Goal: Communication & Community: Share content

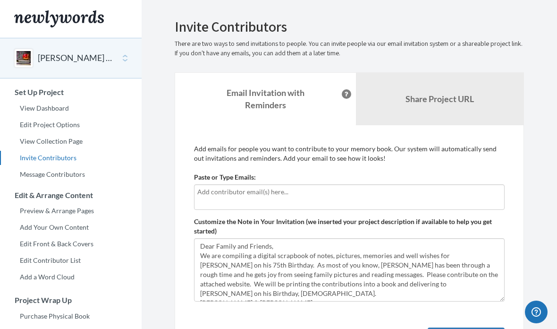
click at [199, 191] on input "text" at bounding box center [349, 192] width 304 height 10
type input "[EMAIL_ADDRESS][DOMAIN_NAME]"
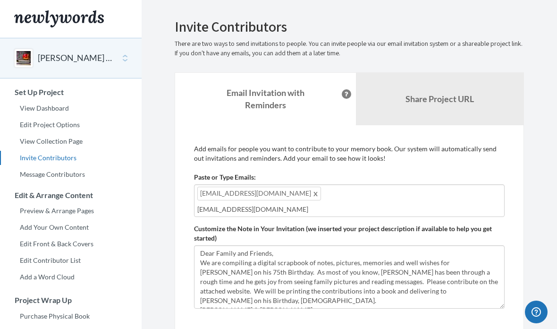
type input "[EMAIL_ADDRESS][DOMAIN_NAME]"
type input "[PERSON_NAME][EMAIL_ADDRESS][PERSON_NAME][DOMAIN_NAME]"
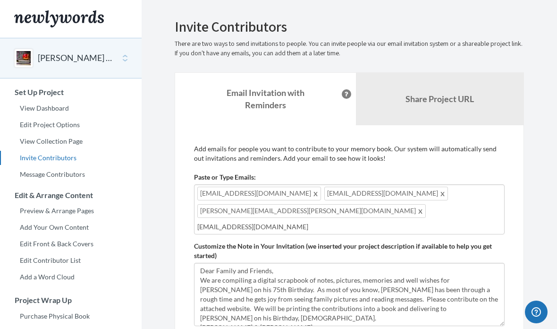
type input "[EMAIL_ADDRESS][DOMAIN_NAME]"
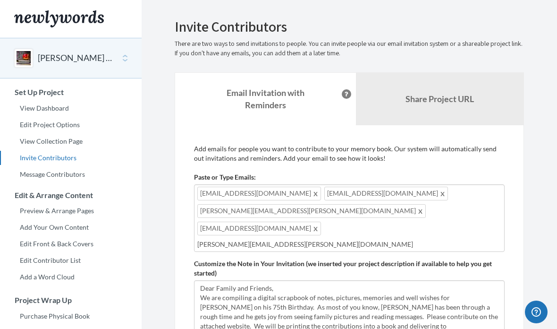
type input "[PERSON_NAME][EMAIL_ADDRESS][PERSON_NAME][DOMAIN_NAME]"
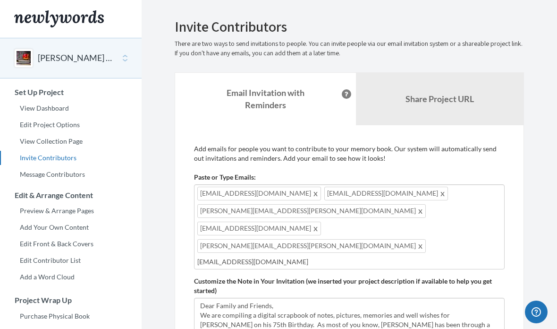
type input "[EMAIL_ADDRESS][DOMAIN_NAME]"
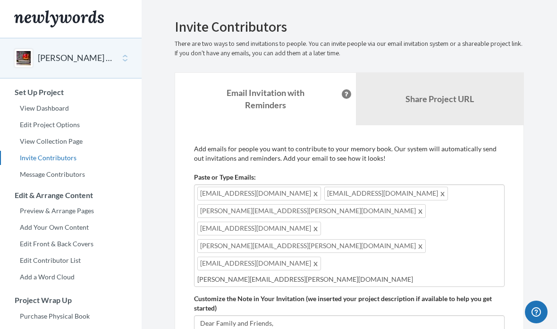
type input "[PERSON_NAME][EMAIL_ADDRESS][PERSON_NAME][DOMAIN_NAME]"
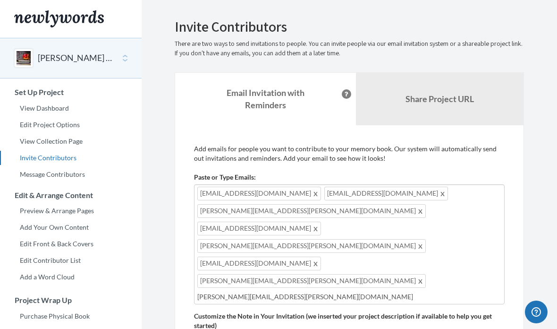
type input "[PERSON_NAME][EMAIL_ADDRESS][PERSON_NAME][DOMAIN_NAME]"
type input "[EMAIL_ADDRESS][DOMAIN_NAME]"
type input "C"
type input "[EMAIL_ADDRESS][DOMAIN_NAME]"
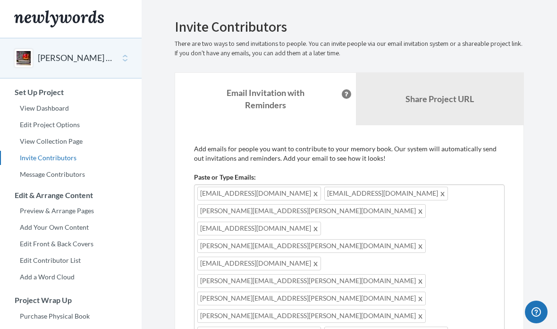
type input "[EMAIL_ADDRESS][DOMAIN_NAME]"
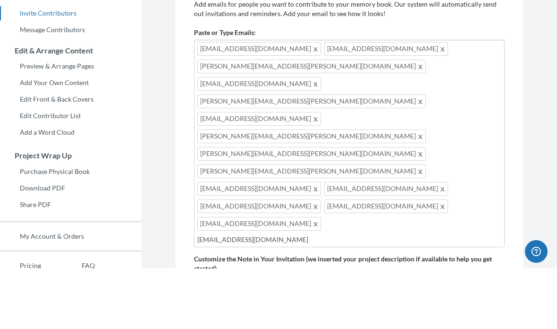
type input "[EMAIL_ADDRESS][DOMAIN_NAME]"
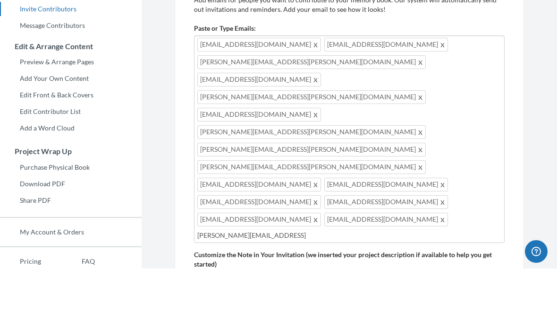
type input "[PERSON_NAME][EMAIL_ADDRESS][DOMAIN_NAME]"
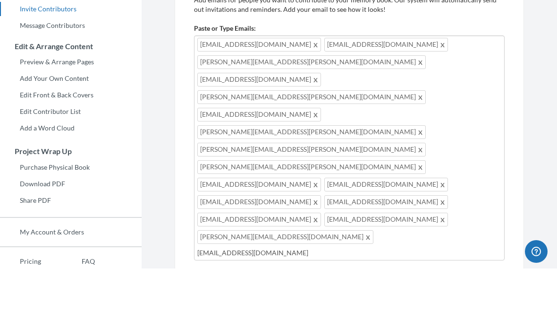
type input "[EMAIL_ADDRESS][DOMAIN_NAME]"
type input "[EMAIL_ADDRESS][PERSON_NAME][DOMAIN_NAME]"
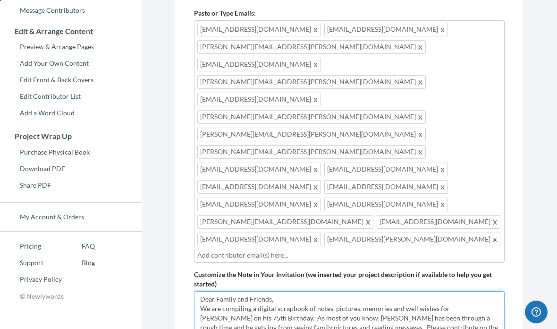
scroll to position [148, 0]
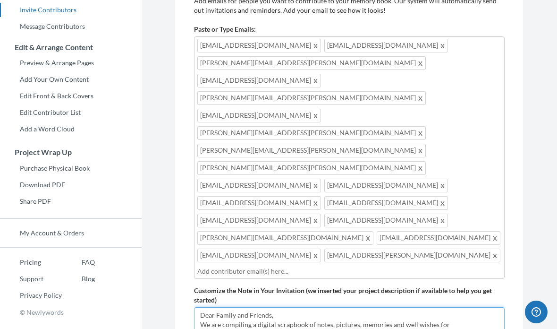
type textarea "Dear Family and Friends, We are compiling a digital scrapbook of notes, picture…"
click at [272, 266] on input "text" at bounding box center [349, 271] width 304 height 10
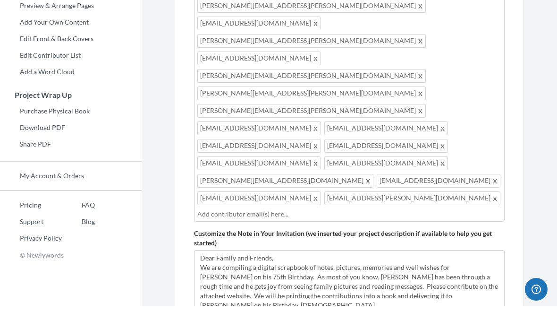
scroll to position [194, 0]
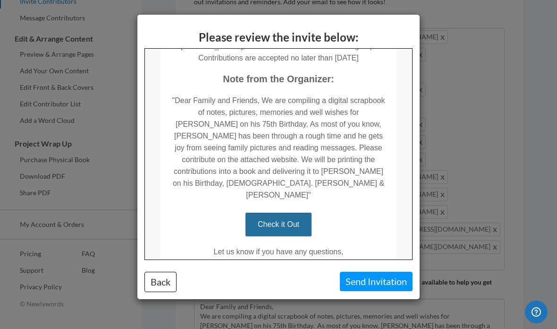
scroll to position [216, 0]
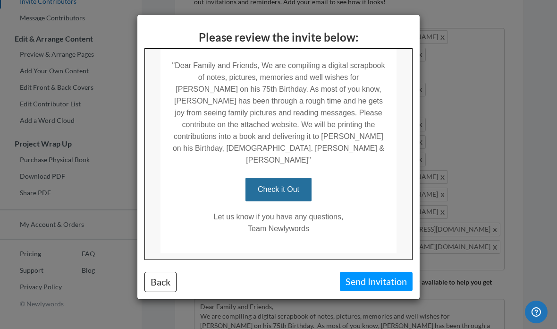
click at [281, 177] on link "Check it Out" at bounding box center [278, 189] width 66 height 24
click at [286, 177] on link "Check it Out" at bounding box center [278, 189] width 66 height 24
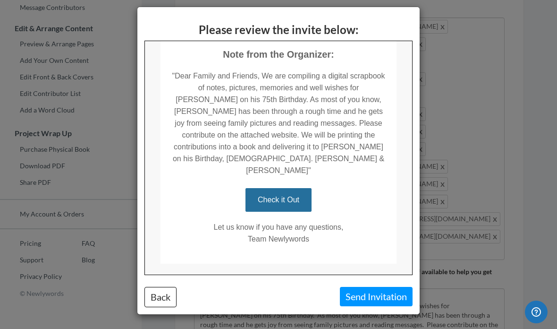
scroll to position [7, 0]
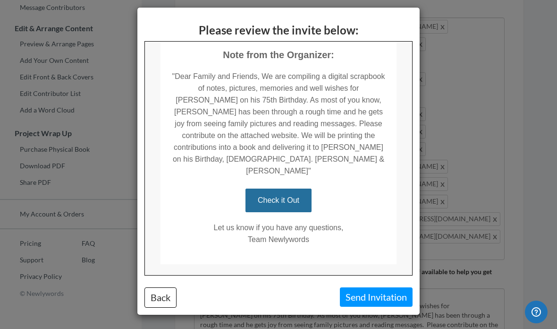
click at [367, 296] on button "Send Invitation" at bounding box center [376, 296] width 73 height 19
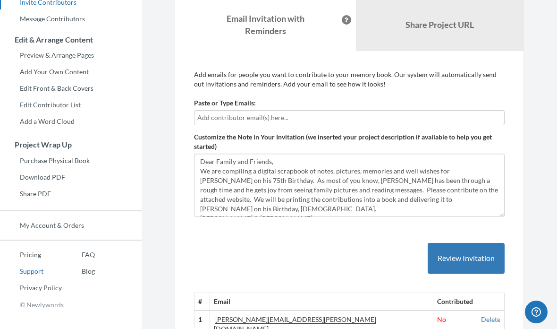
scroll to position [163, 0]
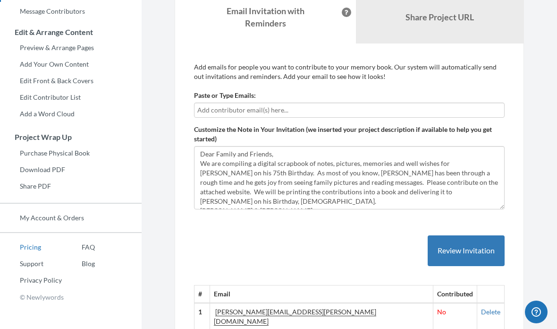
click at [29, 248] on link "Pricing" at bounding box center [31, 247] width 62 height 14
